Goal: Use online tool/utility: Use online tool/utility

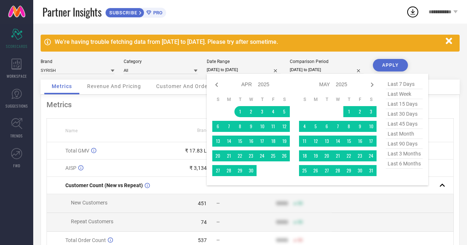
select select "3"
select select "2025"
select select "4"
select select "2025"
click at [373, 83] on icon at bounding box center [372, 84] width 9 height 9
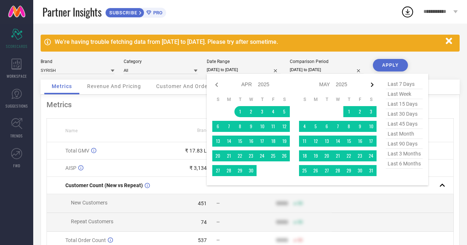
select select "4"
select select "2025"
select select "5"
select select "2025"
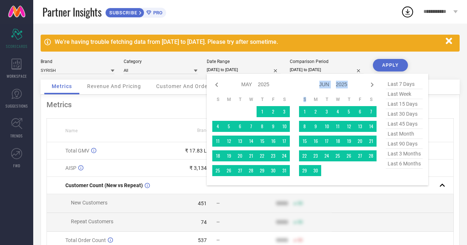
click at [373, 83] on icon at bounding box center [372, 84] width 9 height 9
select select "5"
select select "2025"
select select "6"
select select "2025"
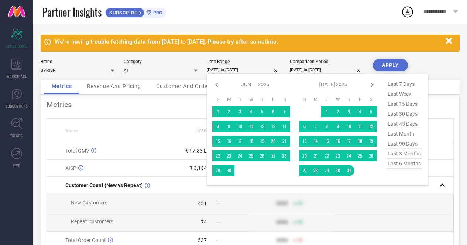
click at [373, 83] on icon at bounding box center [372, 84] width 9 height 9
select select "6"
select select "2025"
select select "7"
select select "2025"
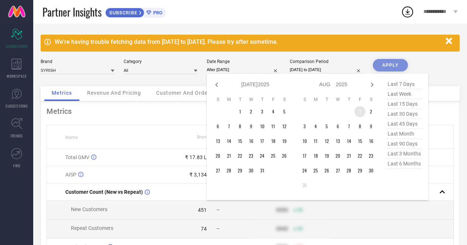
click at [358, 110] on td "1" at bounding box center [359, 111] width 11 height 11
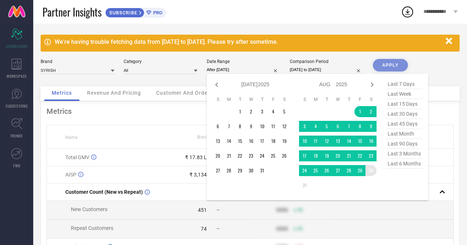
type input "[DATE] to [DATE]"
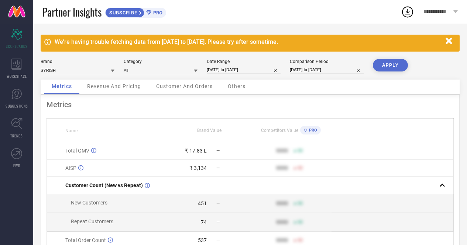
click at [389, 67] on button "APPLY" at bounding box center [390, 65] width 35 height 13
